Goal: Task Accomplishment & Management: Manage account settings

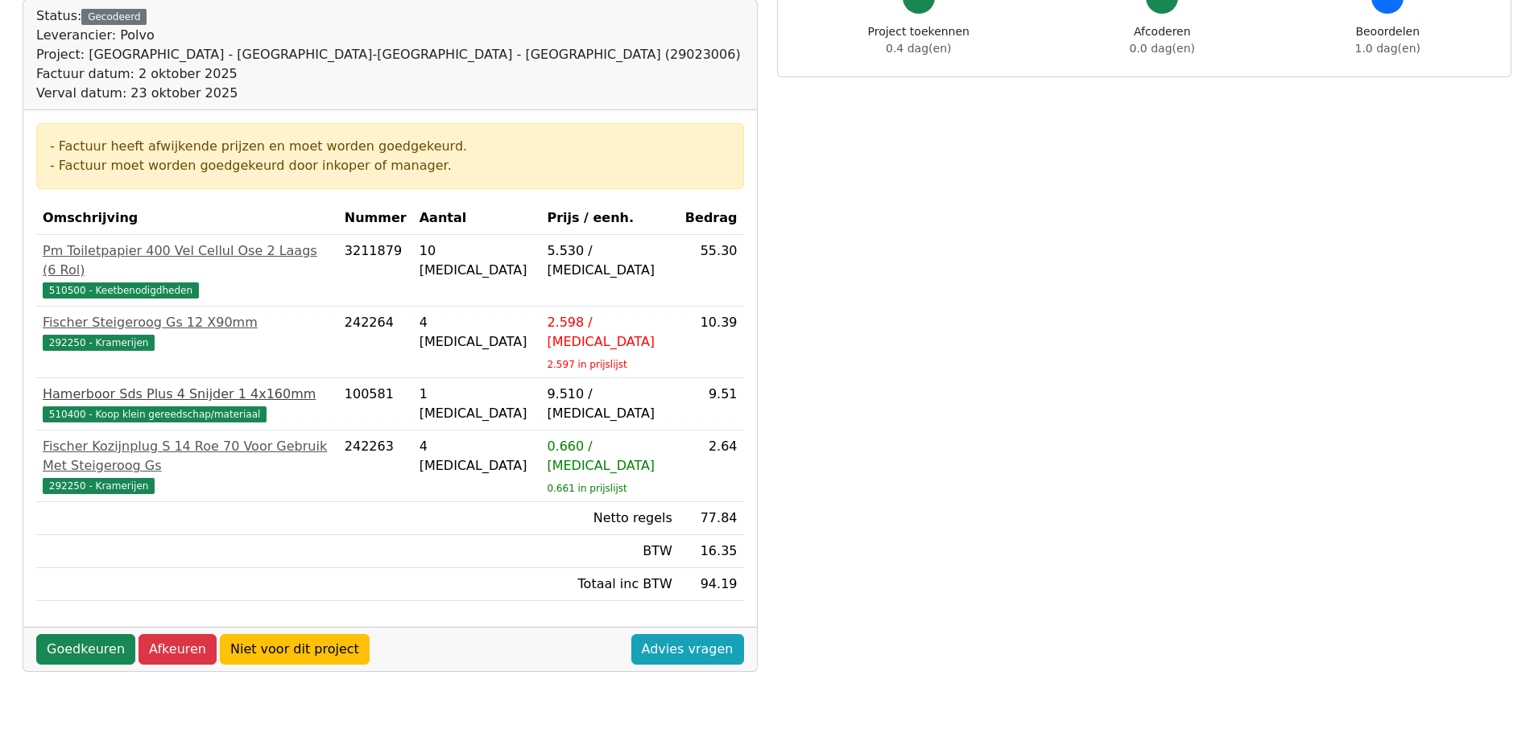
scroll to position [322, 0]
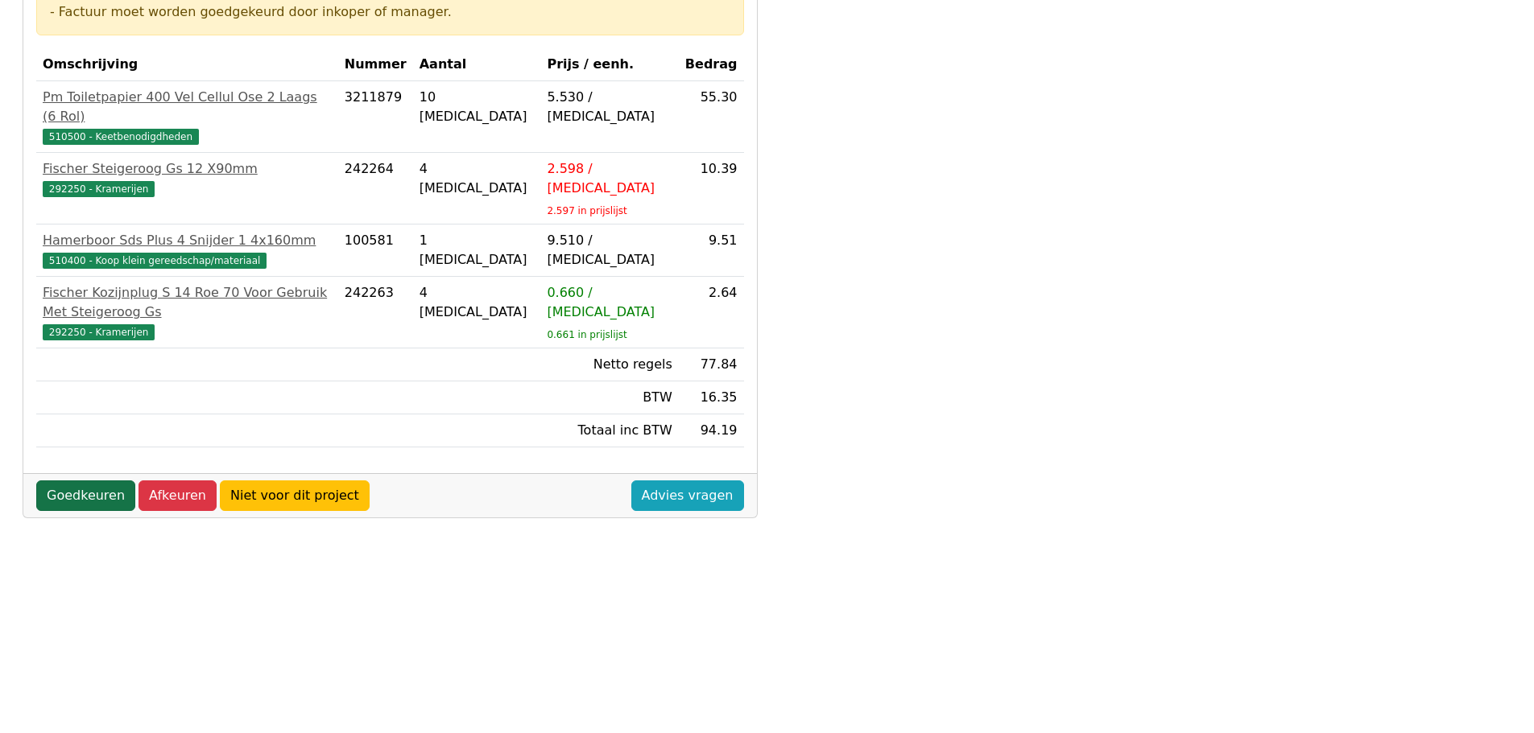
click at [78, 481] on link "Goedkeuren" at bounding box center [85, 496] width 99 height 31
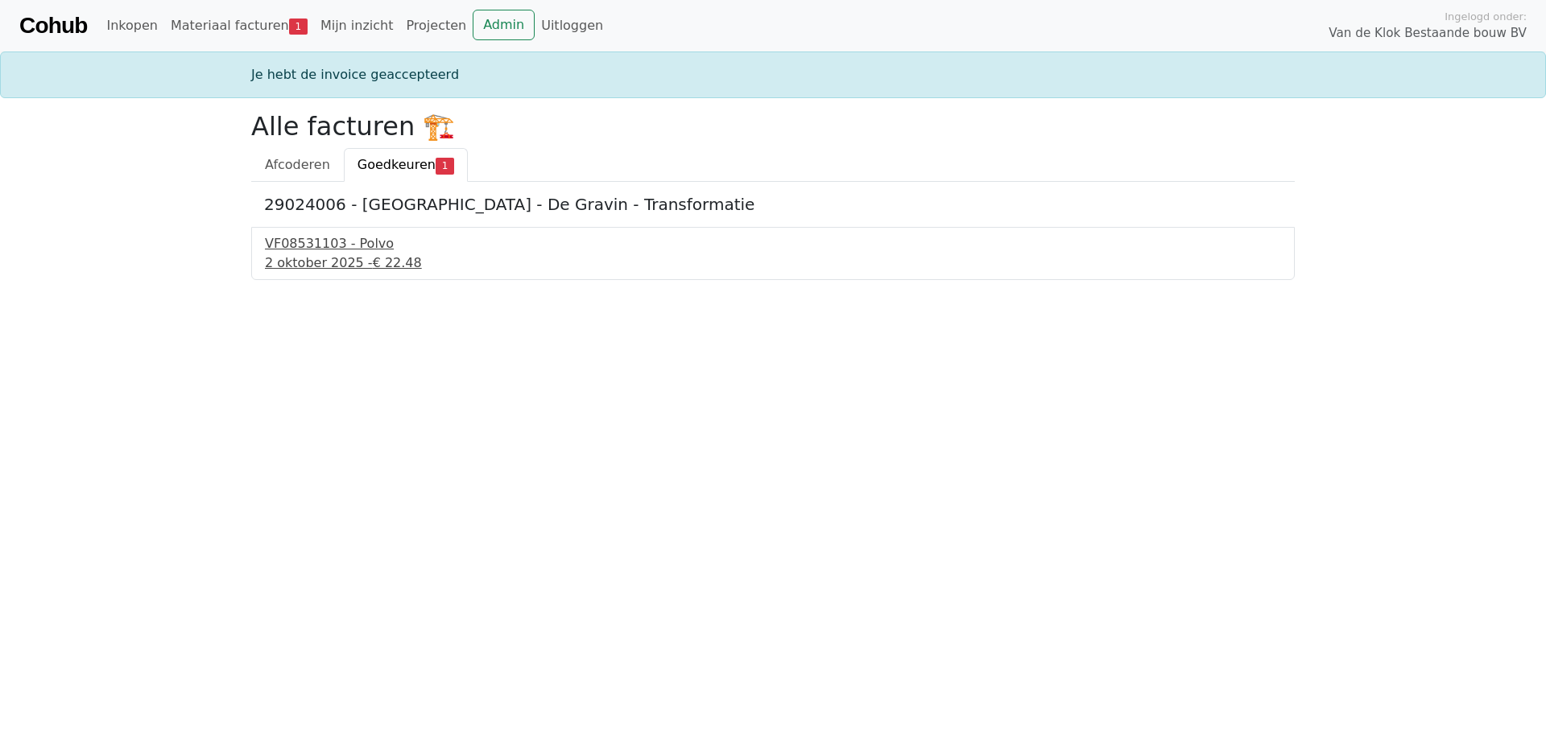
click at [308, 256] on div "[DATE] - € 22.48" at bounding box center [773, 263] width 1016 height 19
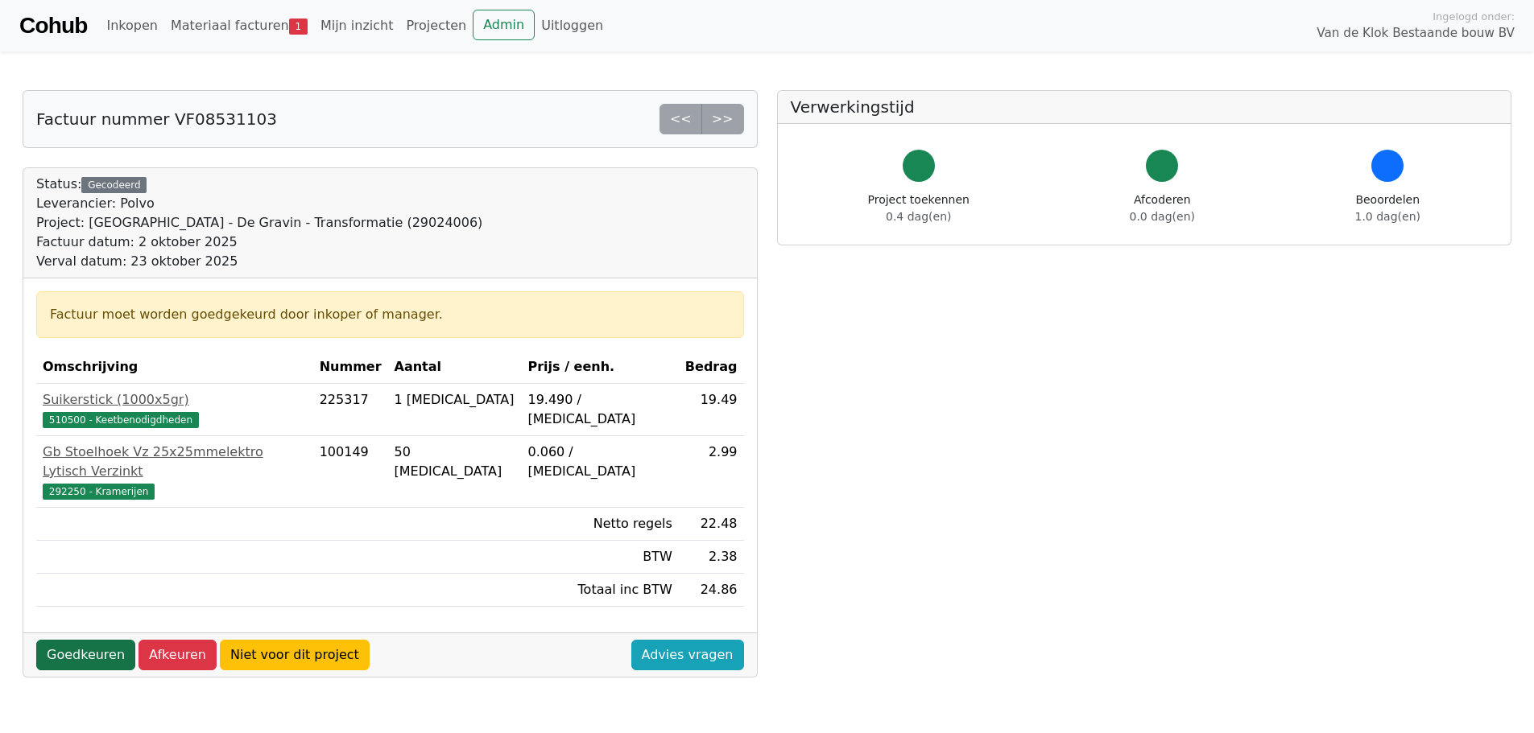
click at [62, 640] on link "Goedkeuren" at bounding box center [85, 655] width 99 height 31
